Goal: Transaction & Acquisition: Download file/media

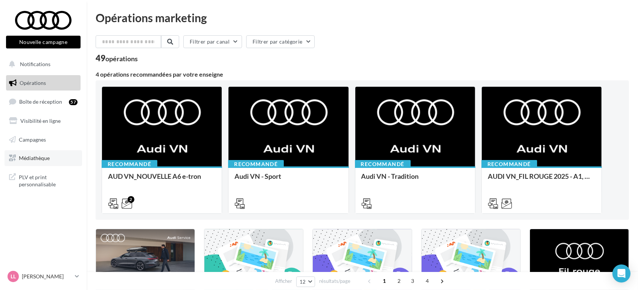
click at [38, 159] on span "Médiathèque" at bounding box center [34, 158] width 31 height 6
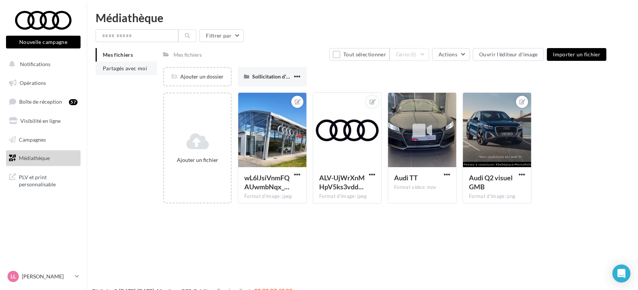
click at [122, 63] on li "Partagés avec moi" at bounding box center [126, 69] width 61 height 14
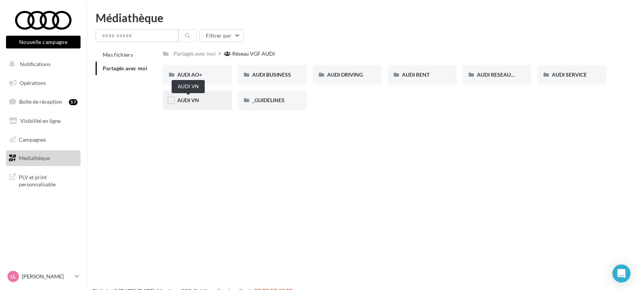
click at [191, 100] on span "AUDI VN" at bounding box center [188, 100] width 22 height 6
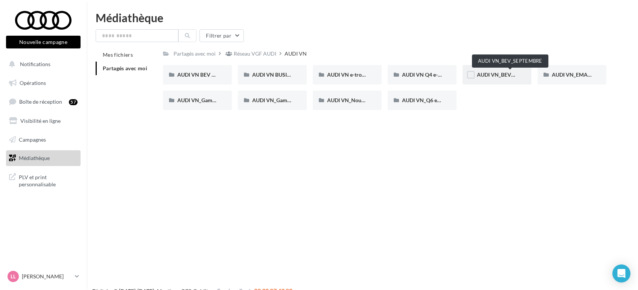
click at [494, 78] on span "AUDI VN_BEV_SEPTEMBRE" at bounding box center [510, 74] width 67 height 6
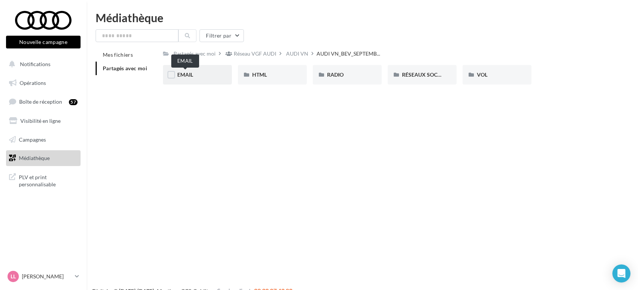
click at [193, 74] on span "EMAIL" at bounding box center [185, 74] width 16 height 6
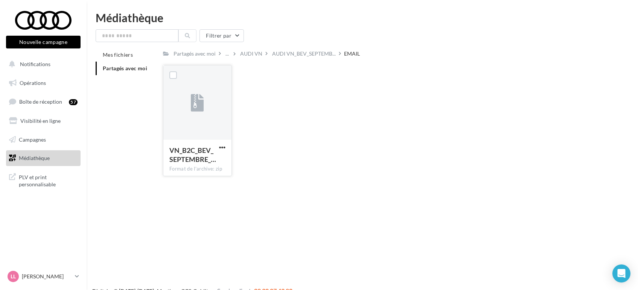
click at [226, 147] on button "button" at bounding box center [221, 148] width 9 height 8
click at [166, 158] on button "Télécharger" at bounding box center [189, 163] width 75 height 20
click at [315, 55] on span "AUDI VN_BEV_SEPTEMB..." at bounding box center [304, 54] width 64 height 8
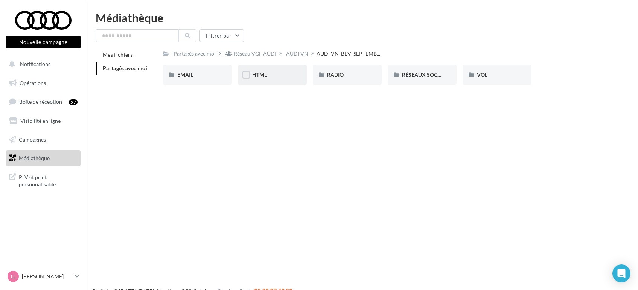
click at [269, 76] on div "HTML" at bounding box center [272, 75] width 40 height 8
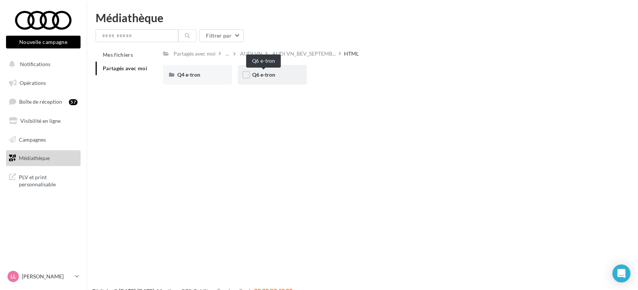
click at [260, 76] on span "Q6 e-tron" at bounding box center [263, 74] width 23 height 6
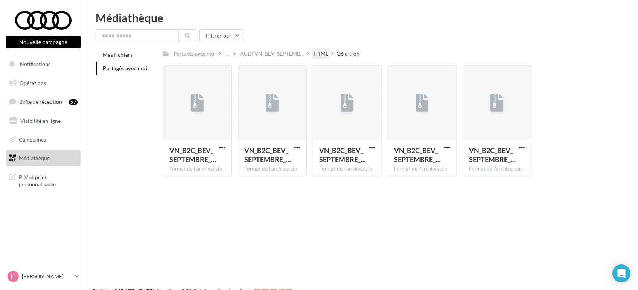
click at [322, 58] on div "HTML" at bounding box center [321, 53] width 18 height 11
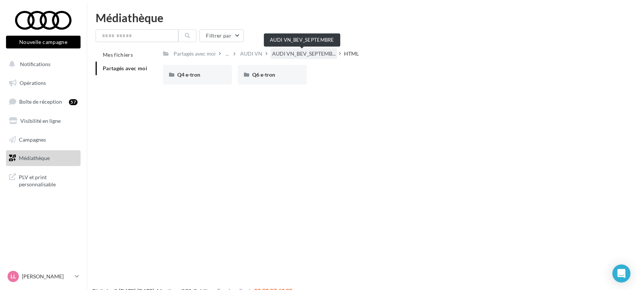
click at [307, 55] on span "AUDI VN_BEV_SEPTEMB..." at bounding box center [304, 54] width 64 height 8
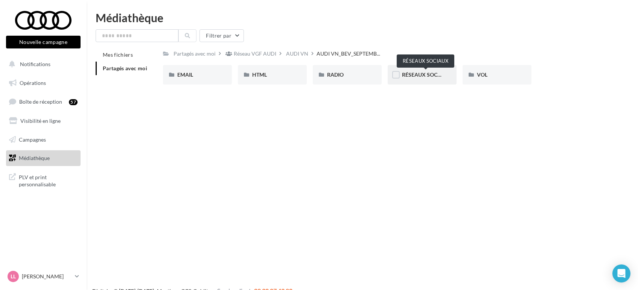
click at [433, 73] on span "RÉSEAUX SOCIAUX" at bounding box center [426, 74] width 48 height 6
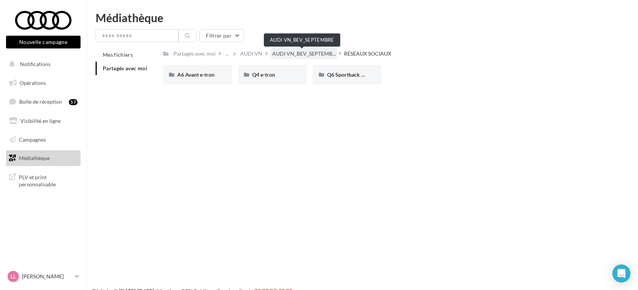
click at [301, 54] on span "AUDI VN_BEV_SEPTEMB..." at bounding box center [304, 54] width 64 height 8
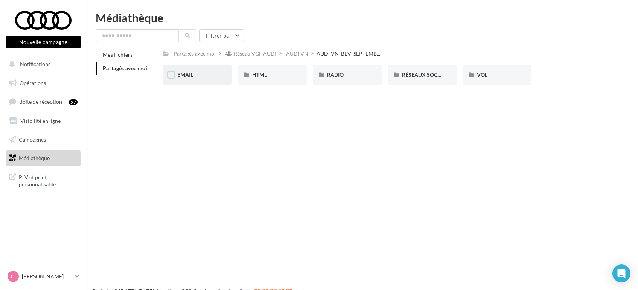
click at [193, 70] on div "EMAIL" at bounding box center [197, 75] width 69 height 20
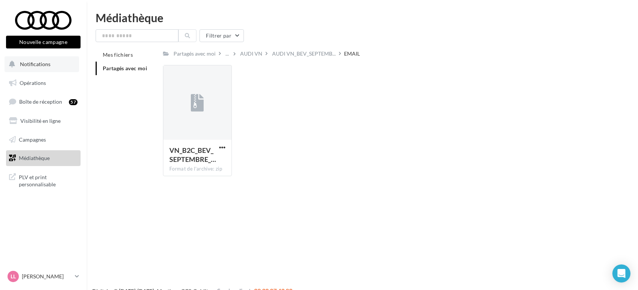
click at [34, 62] on span "Notifications" at bounding box center [35, 64] width 30 height 6
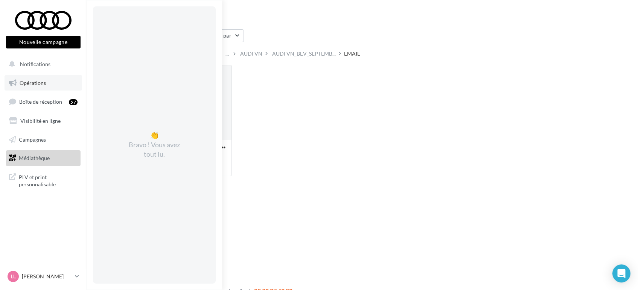
click at [54, 81] on link "Opérations" at bounding box center [44, 83] width 78 height 16
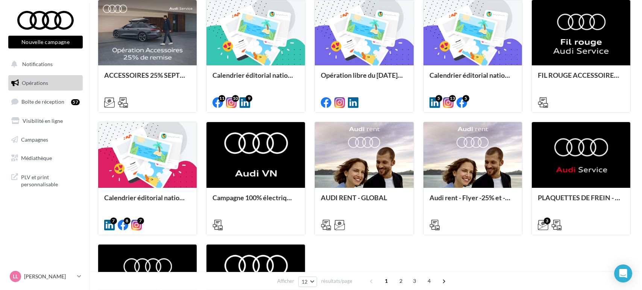
scroll to position [251, 0]
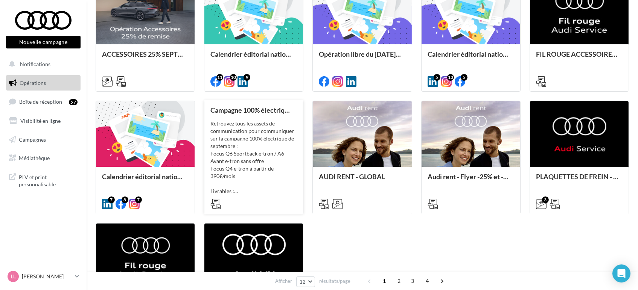
click at [259, 187] on div "Retrouvez tous les assets de communication pour communiquer sur la campagne 100…" at bounding box center [253, 157] width 87 height 75
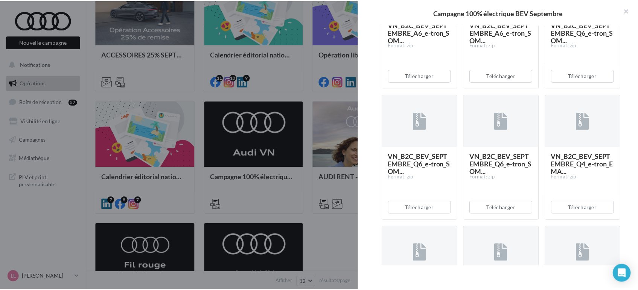
scroll to position [885, 0]
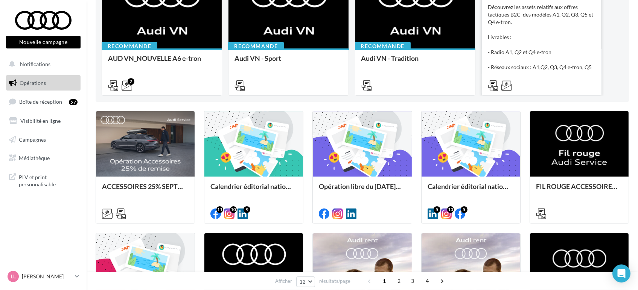
scroll to position [42, 0]
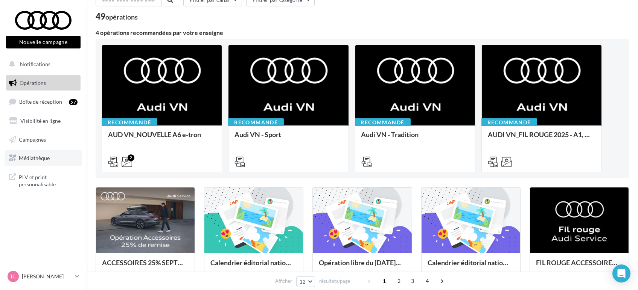
click at [28, 158] on span "Médiathèque" at bounding box center [34, 158] width 31 height 6
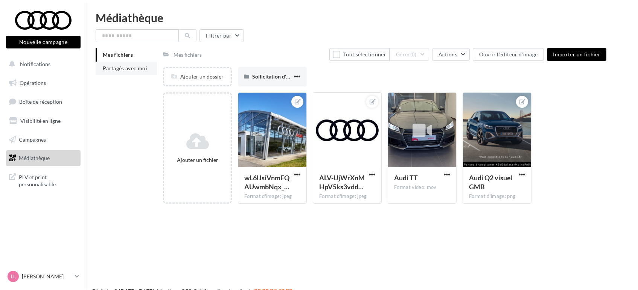
click at [114, 73] on li "Partagés avec moi" at bounding box center [126, 69] width 61 height 14
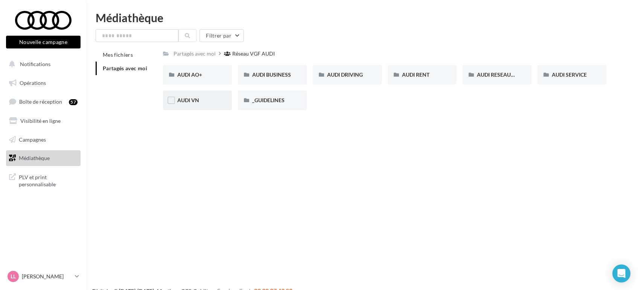
click at [189, 96] on div "AUDI VN" at bounding box center [197, 101] width 69 height 20
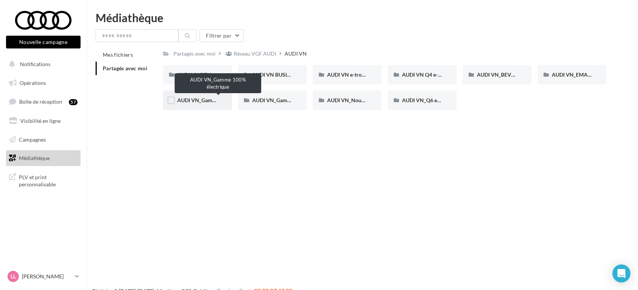
click at [195, 99] on span "AUDI VN_Gamme 100% électrique" at bounding box center [217, 100] width 81 height 6
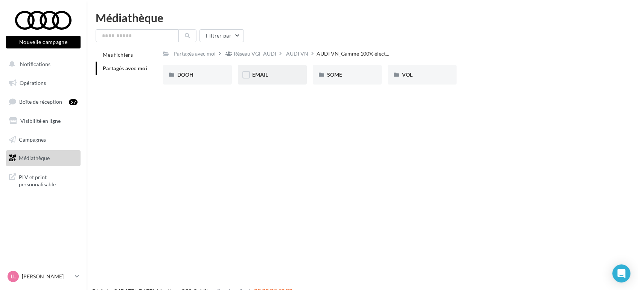
click at [265, 79] on div "EMAIL" at bounding box center [272, 75] width 69 height 20
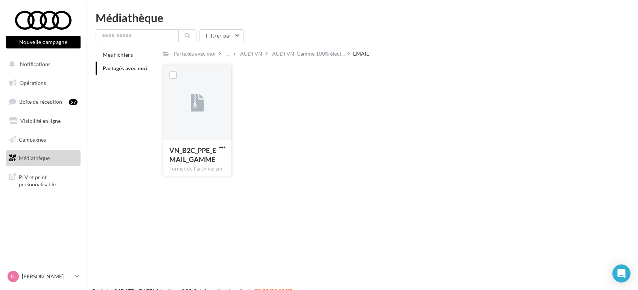
click at [219, 145] on button "button" at bounding box center [221, 148] width 9 height 8
click at [202, 161] on button "Télécharger" at bounding box center [189, 163] width 75 height 20
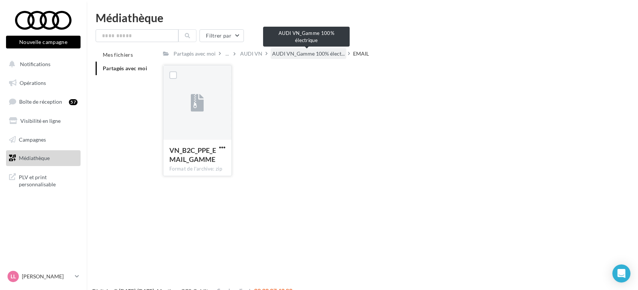
click at [287, 53] on span "AUDI VN_Gamme 100% élect..." at bounding box center [308, 54] width 73 height 8
